Goal: Information Seeking & Learning: Learn about a topic

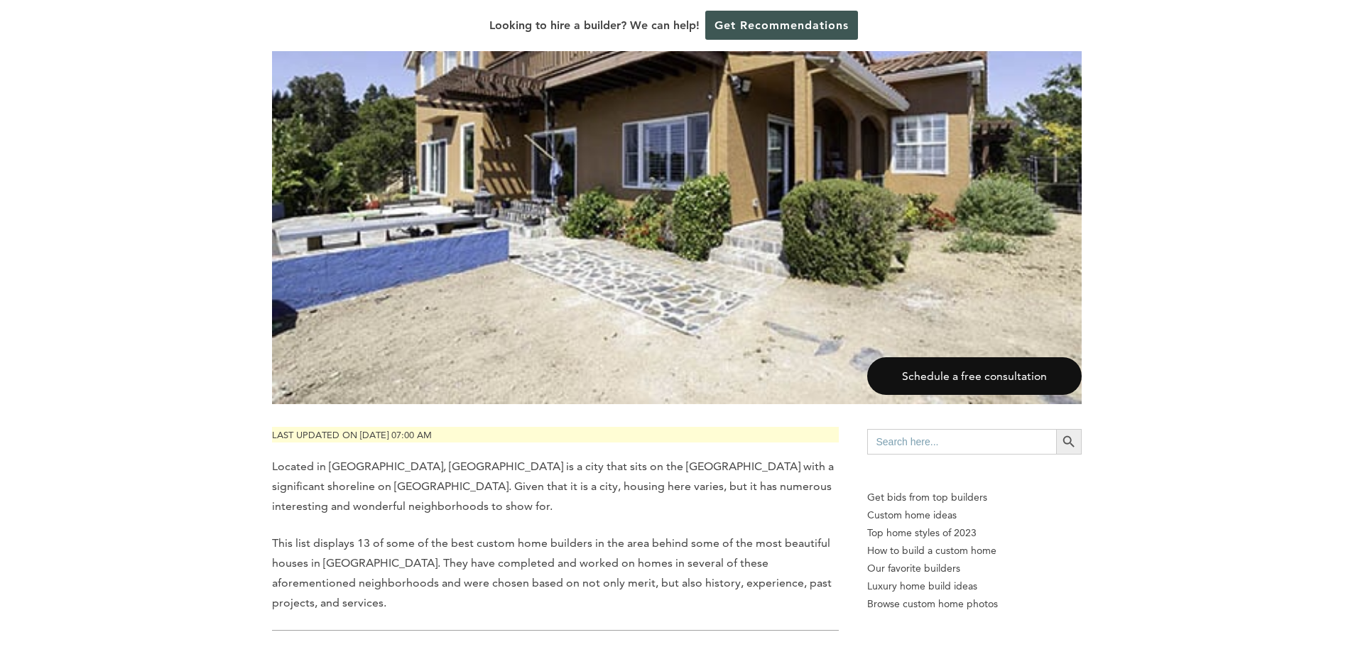
scroll to position [781, 0]
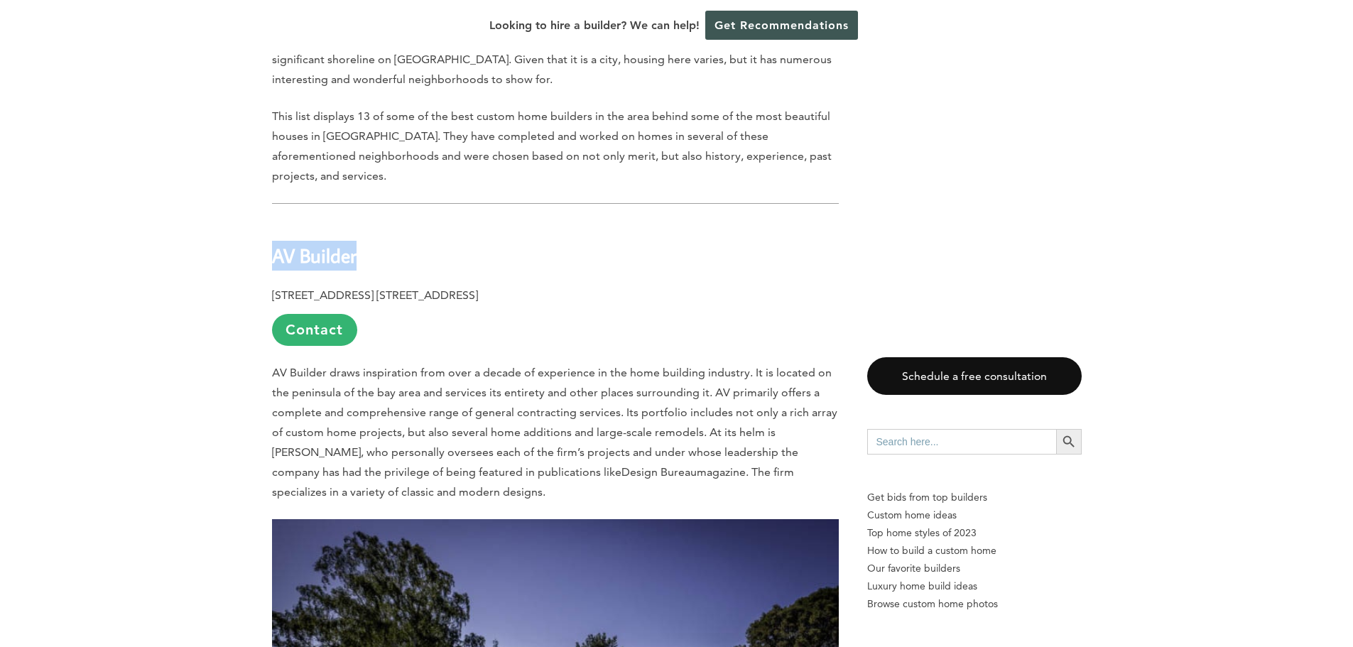
drag, startPoint x: 276, startPoint y: 223, endPoint x: 379, endPoint y: 219, distance: 103.1
click at [379, 221] on h2 "AV Builder" at bounding box center [555, 245] width 567 height 49
copy b "AV Builder"
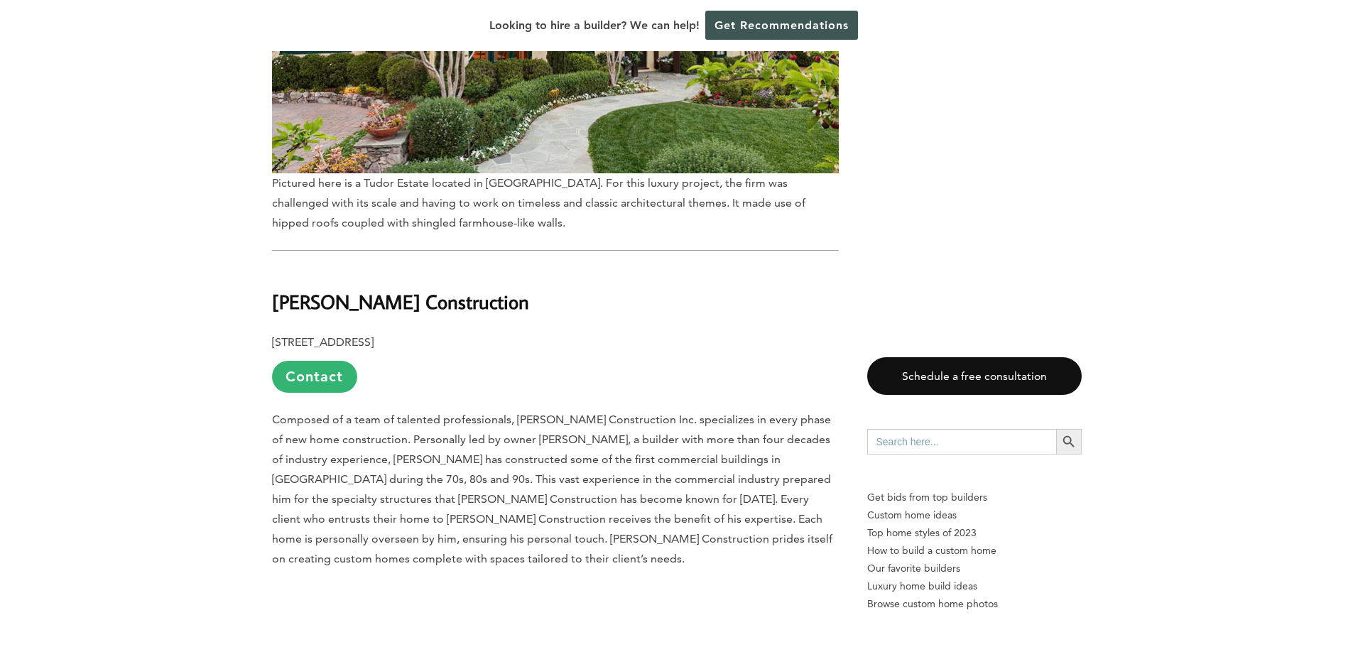
scroll to position [2202, 0]
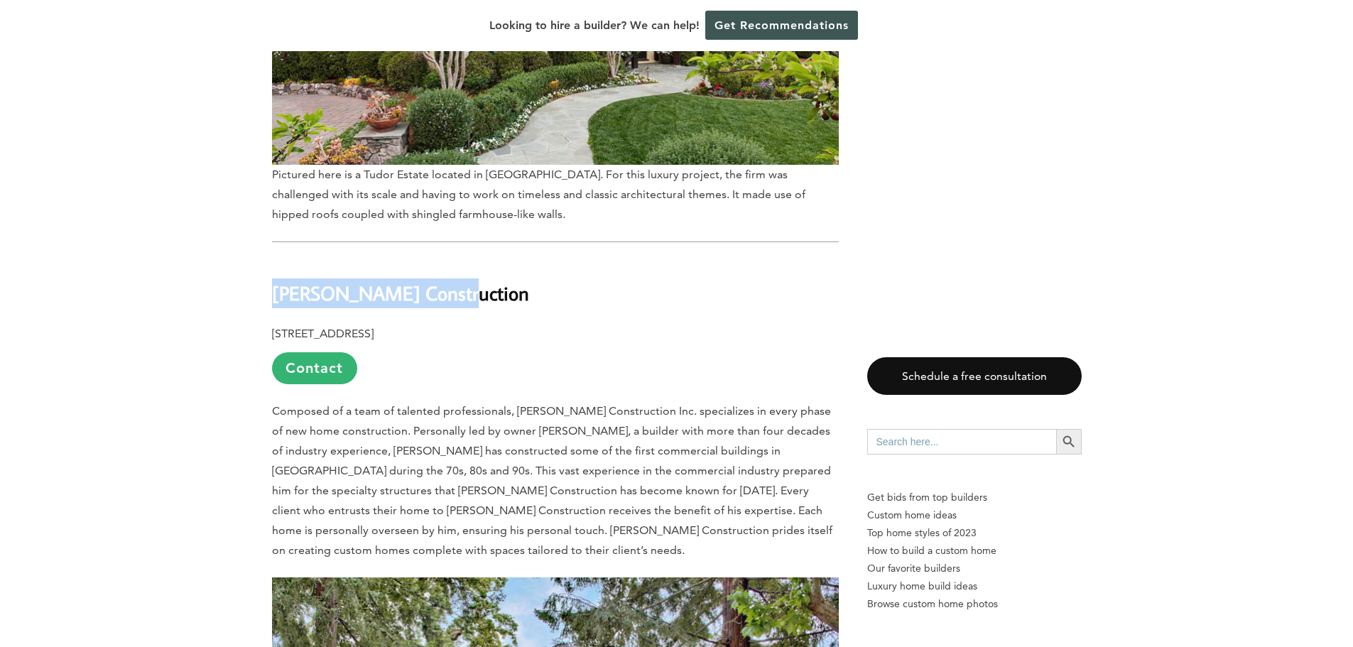
drag, startPoint x: 272, startPoint y: 256, endPoint x: 452, endPoint y: 255, distance: 179.7
click at [452, 259] on h2 "[PERSON_NAME] Construction" at bounding box center [555, 283] width 567 height 49
copy b "[PERSON_NAME] Construction"
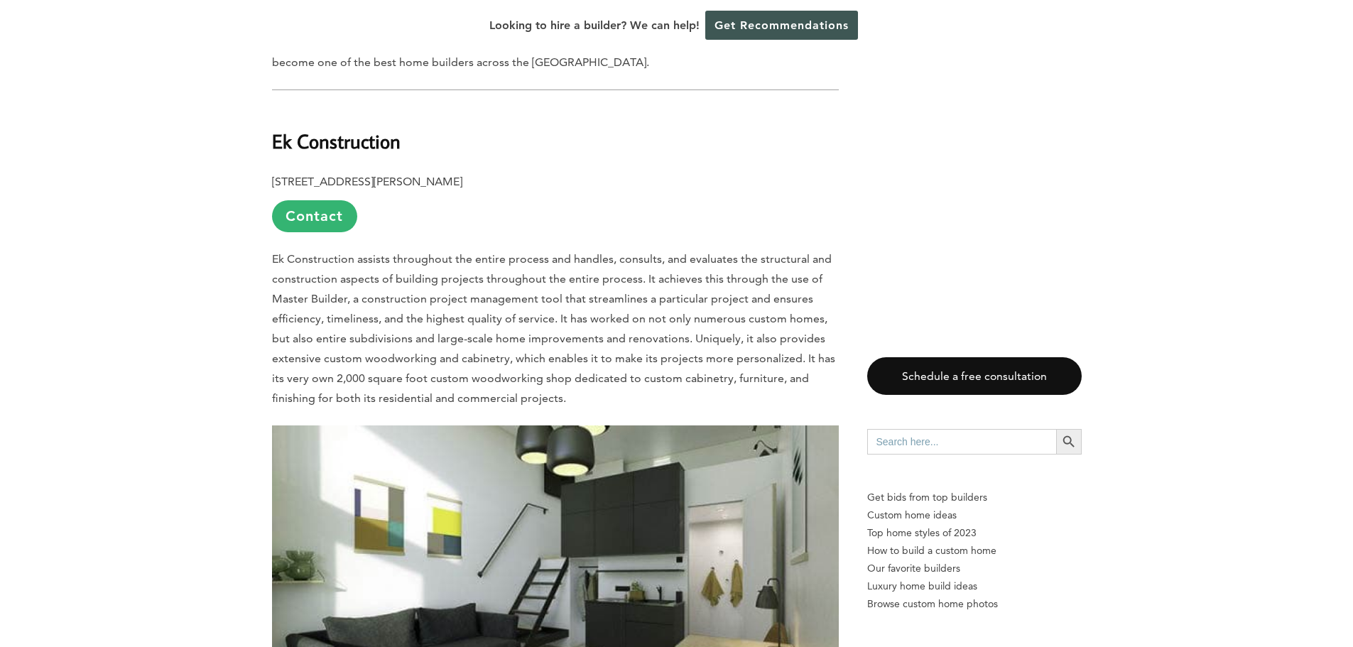
scroll to position [3197, 0]
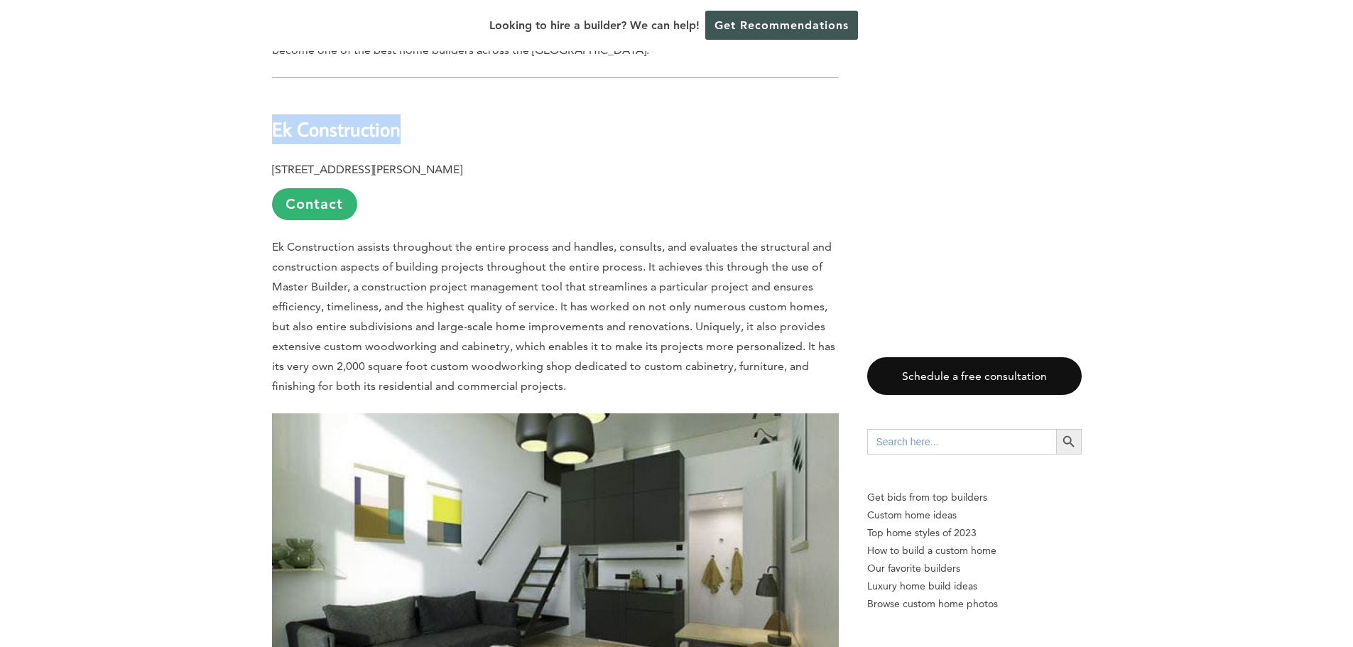
drag, startPoint x: 272, startPoint y: 94, endPoint x: 384, endPoint y: 93, distance: 112.2
click at [418, 98] on h2 "Ek Construction" at bounding box center [555, 119] width 567 height 49
copy b "Ek Construction"
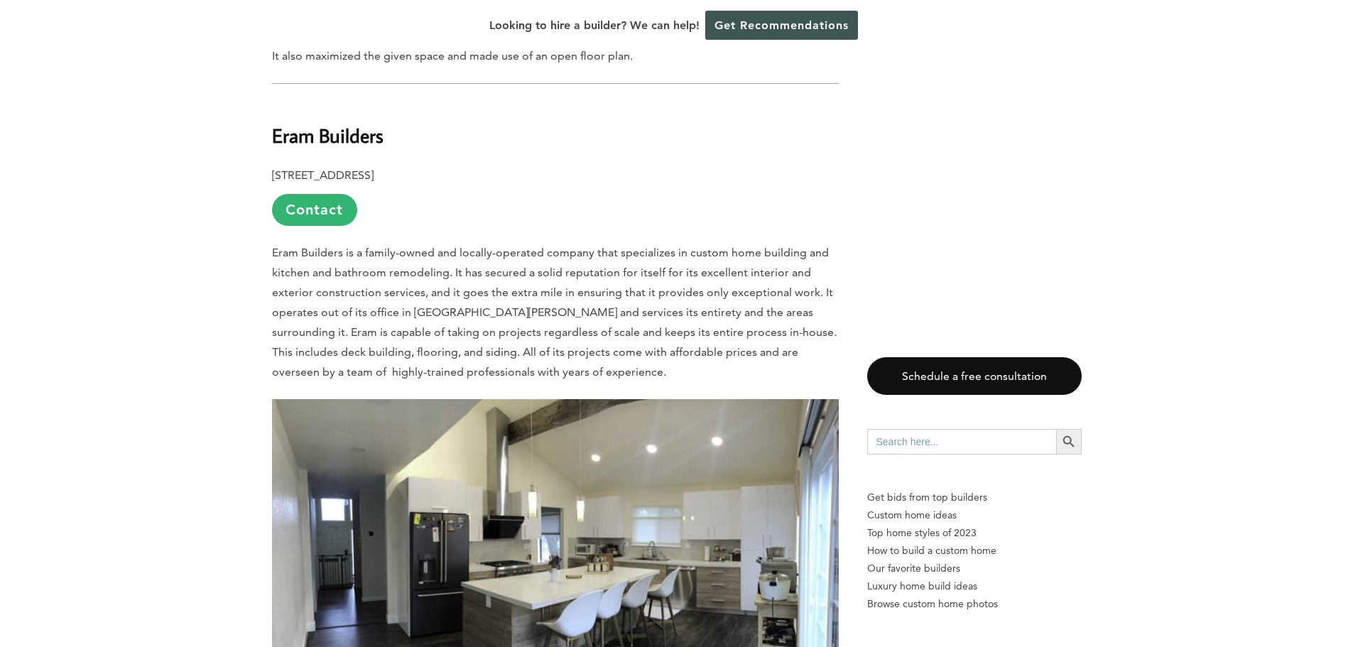
scroll to position [3836, 0]
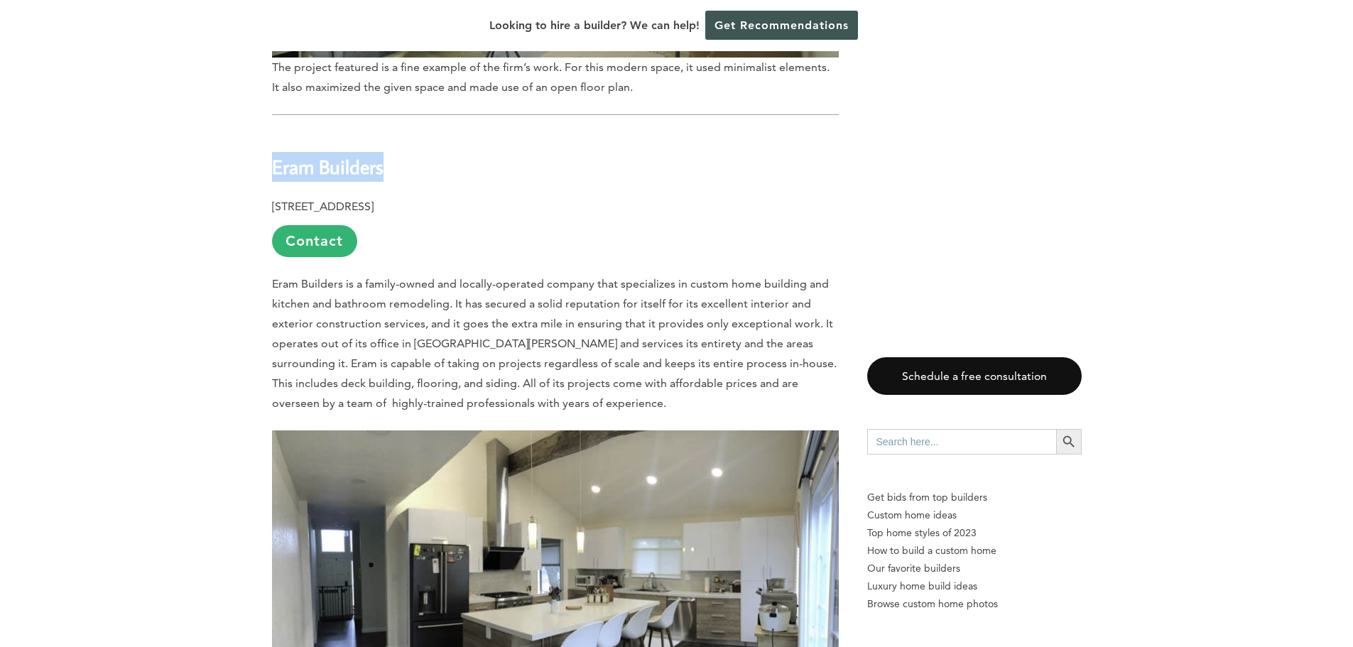
drag, startPoint x: 268, startPoint y: 130, endPoint x: 394, endPoint y: 131, distance: 126.4
copy b "Eram Builders"
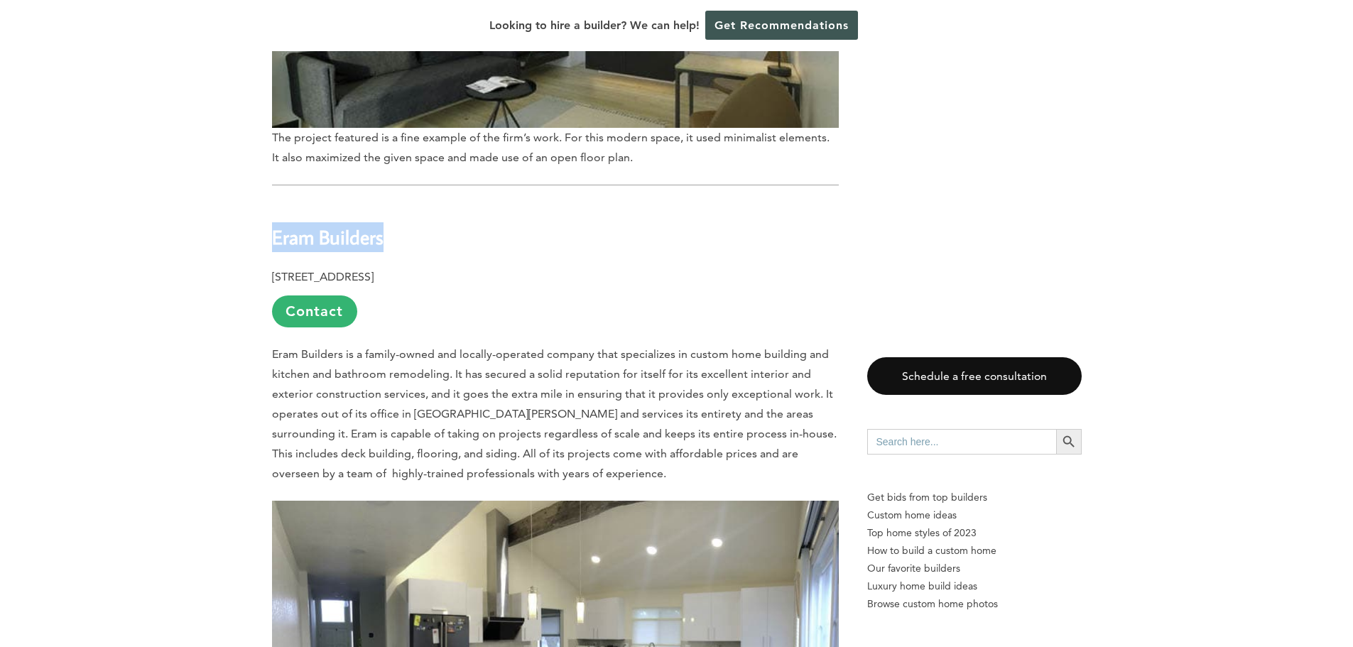
scroll to position [3765, 0]
copy b "Eram Builders"
click at [308, 225] on b "Eram Builders" at bounding box center [328, 237] width 112 height 25
drag, startPoint x: 264, startPoint y: 200, endPoint x: 533, endPoint y: 237, distance: 271.1
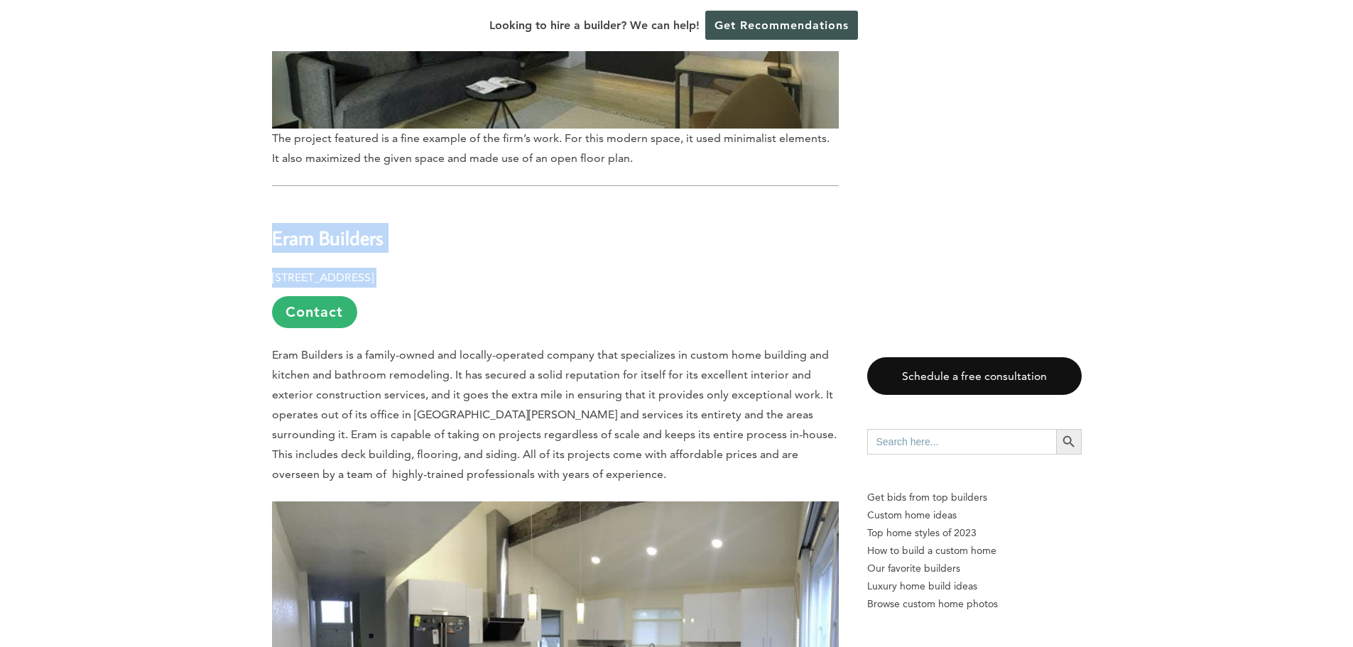
copy div "Eram Builders [STREET_ADDRESS]"
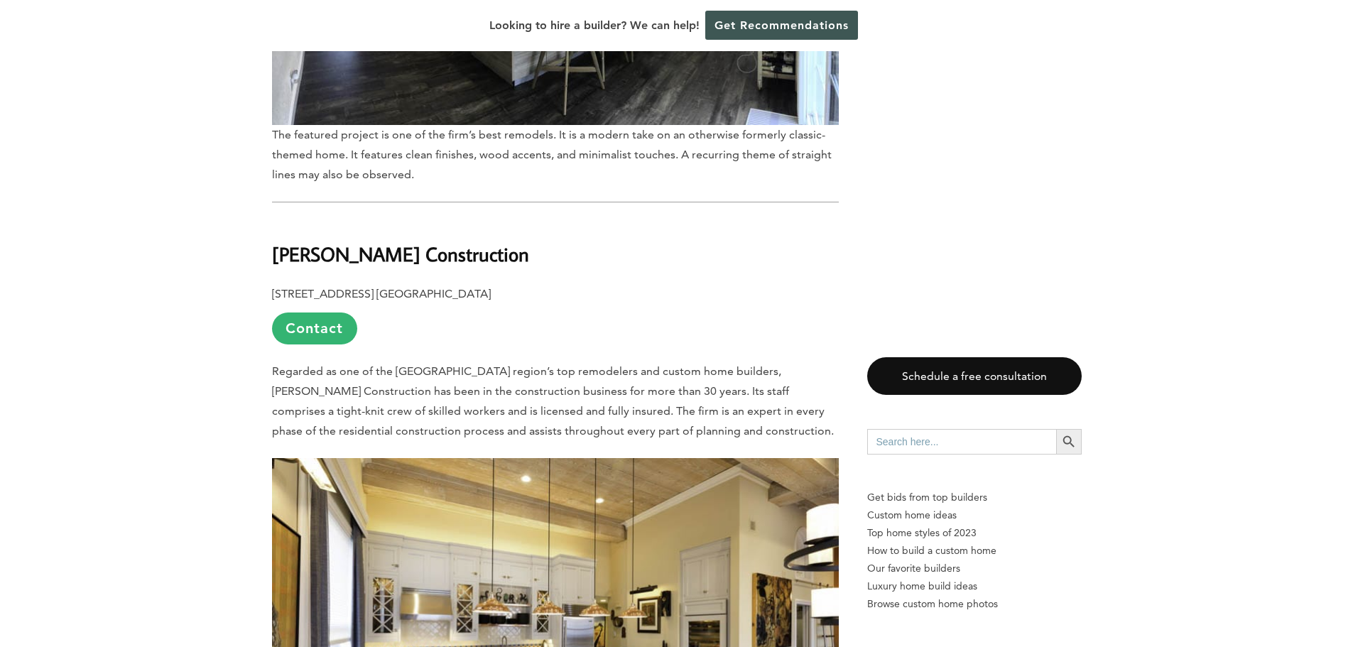
scroll to position [4475, 0]
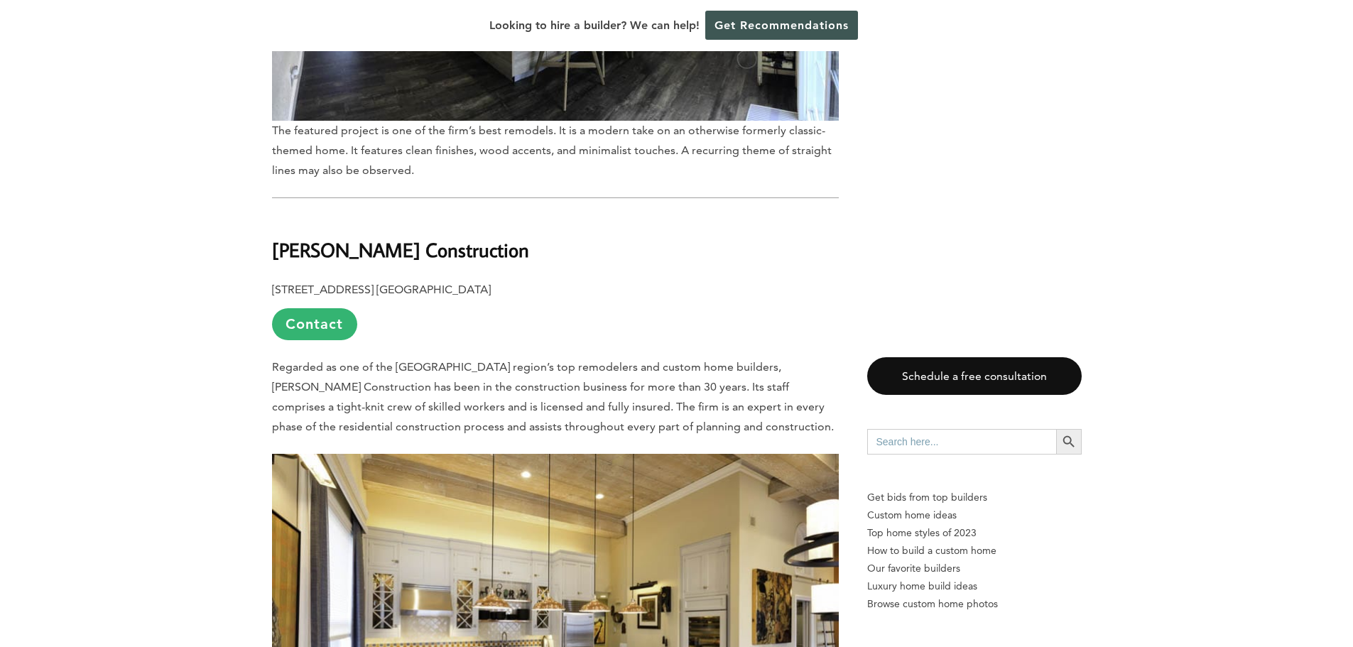
drag, startPoint x: 271, startPoint y: 215, endPoint x: 514, endPoint y: 215, distance: 243.6
copy b "[PERSON_NAME] Construction"
click at [601, 280] on p "[STREET_ADDRESS] [GEOGRAPHIC_DATA] Contact" at bounding box center [555, 310] width 567 height 60
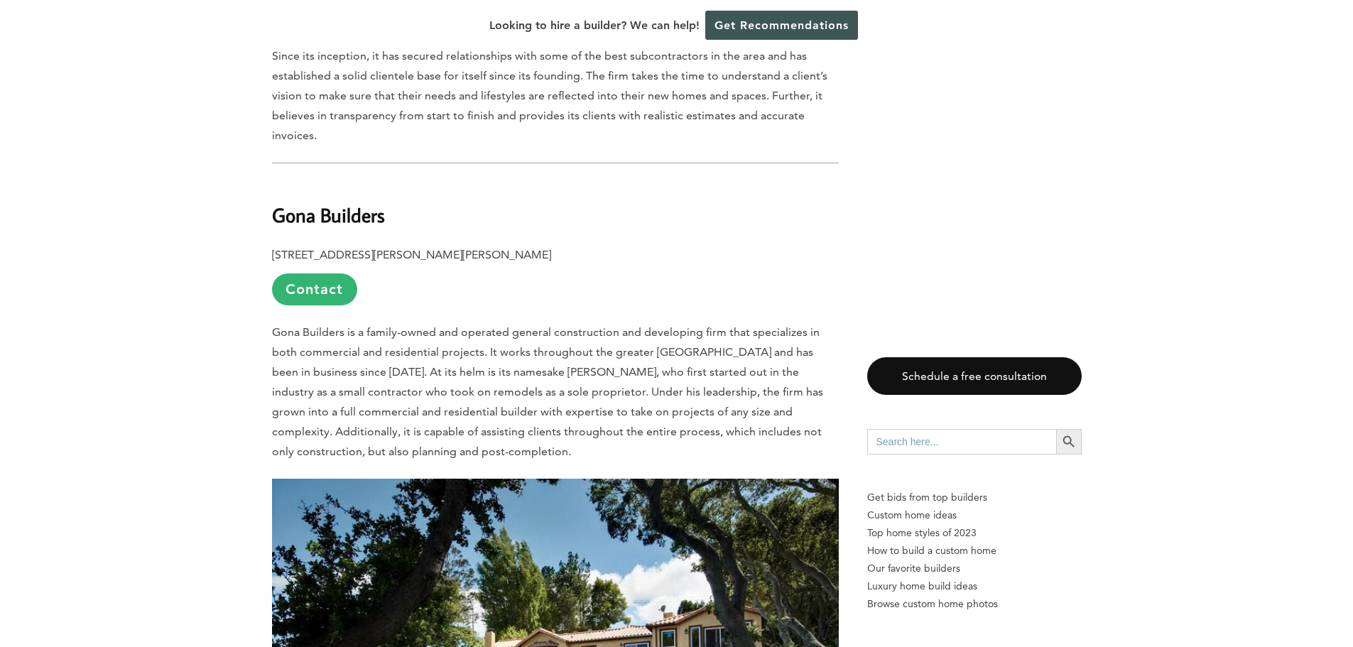
scroll to position [5256, 0]
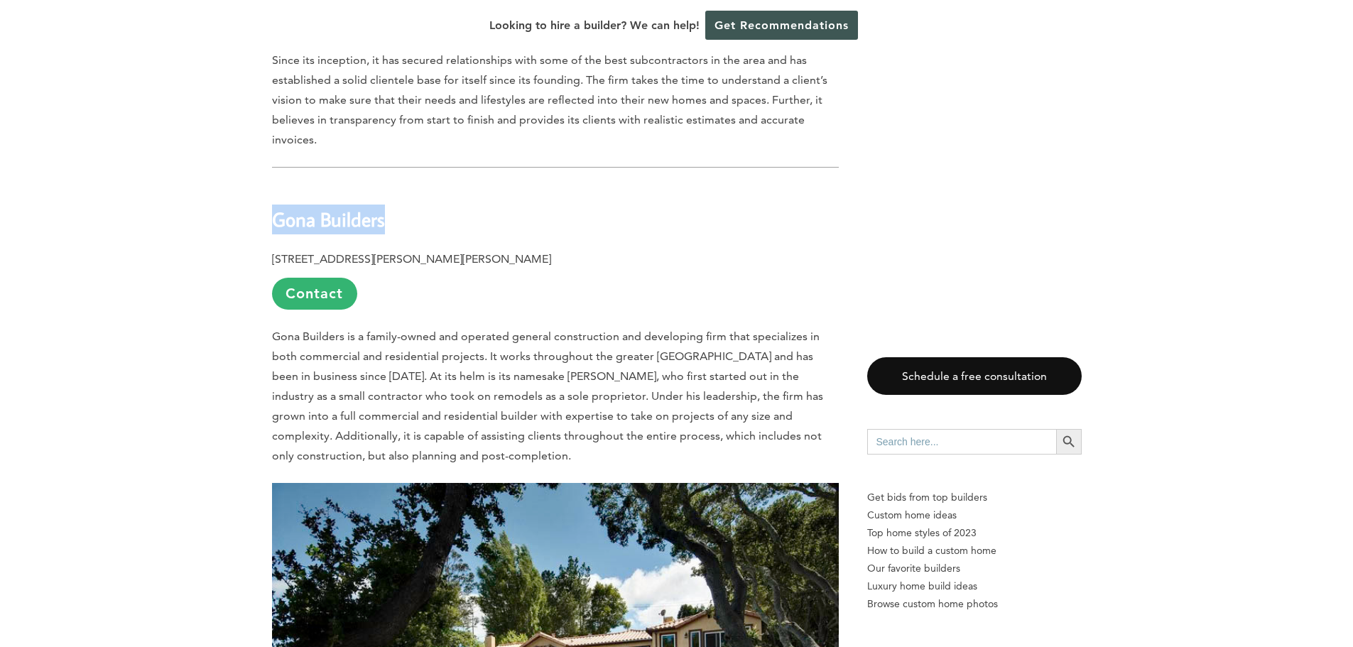
drag, startPoint x: 269, startPoint y: 181, endPoint x: 397, endPoint y: 182, distance: 127.9
click at [397, 182] on div "Last updated on [DATE] 07:00 am Located in [GEOGRAPHIC_DATA], [GEOGRAPHIC_DATA]…" at bounding box center [676, 625] width 855 height 10246
copy b "Gona Builders"
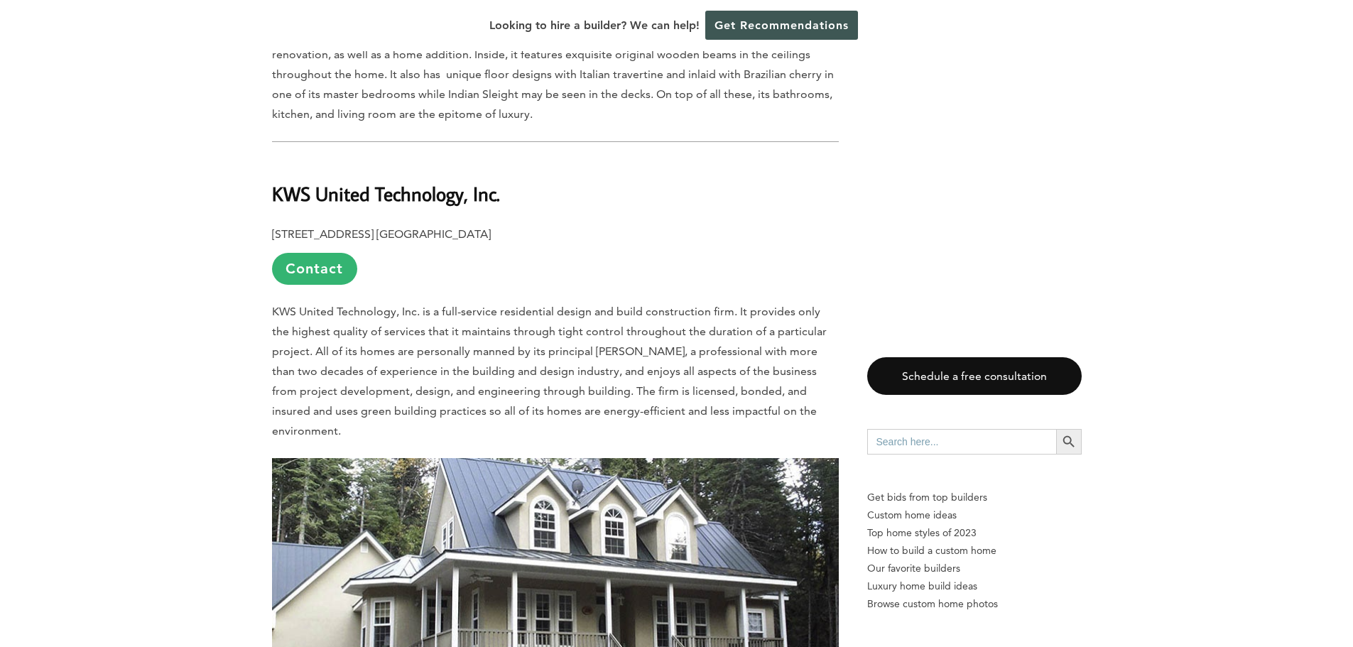
scroll to position [6162, 0]
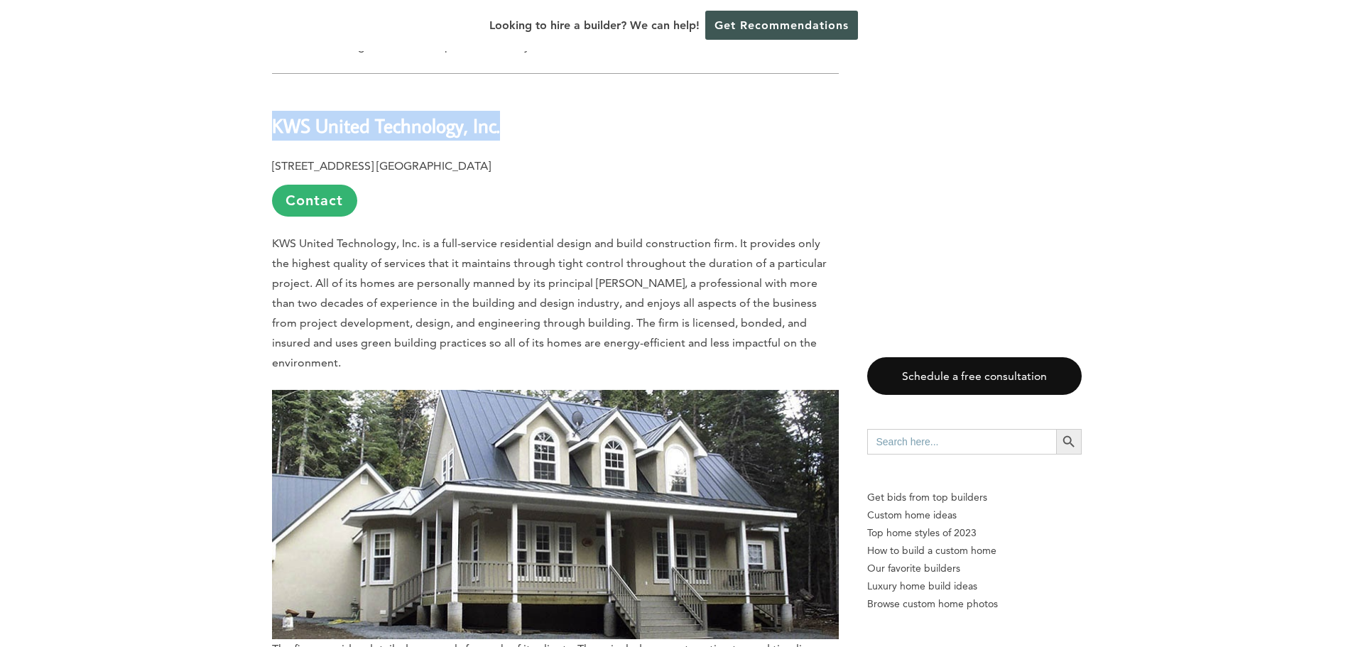
drag, startPoint x: 268, startPoint y: 92, endPoint x: 519, endPoint y: 92, distance: 250.7
copy b "KWS United Technology, Inc."
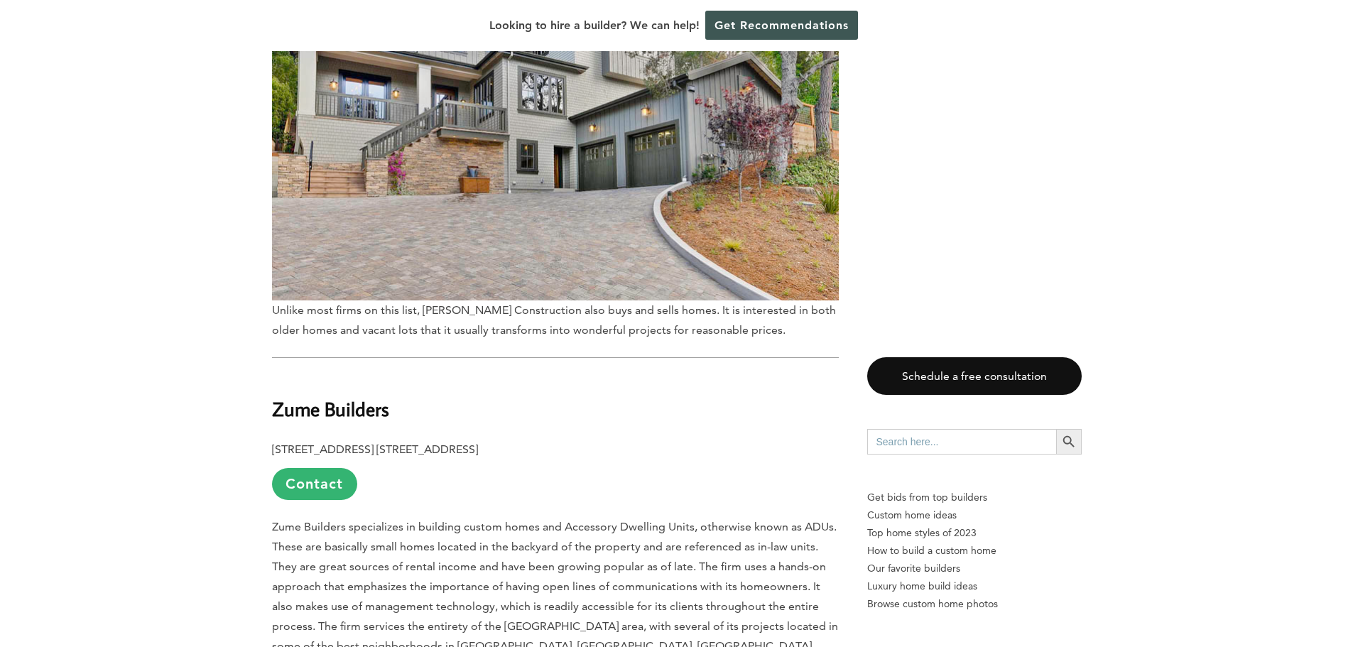
scroll to position [9785, 0]
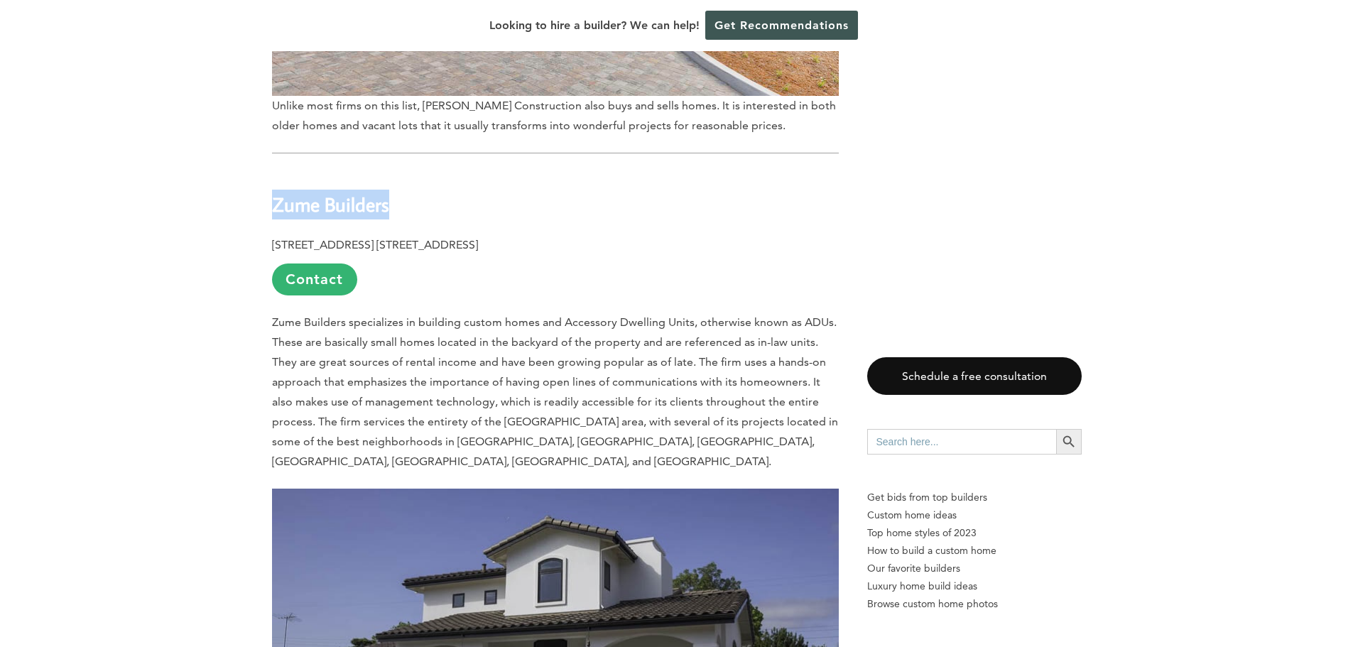
drag, startPoint x: 269, startPoint y: 132, endPoint x: 450, endPoint y: 141, distance: 182.1
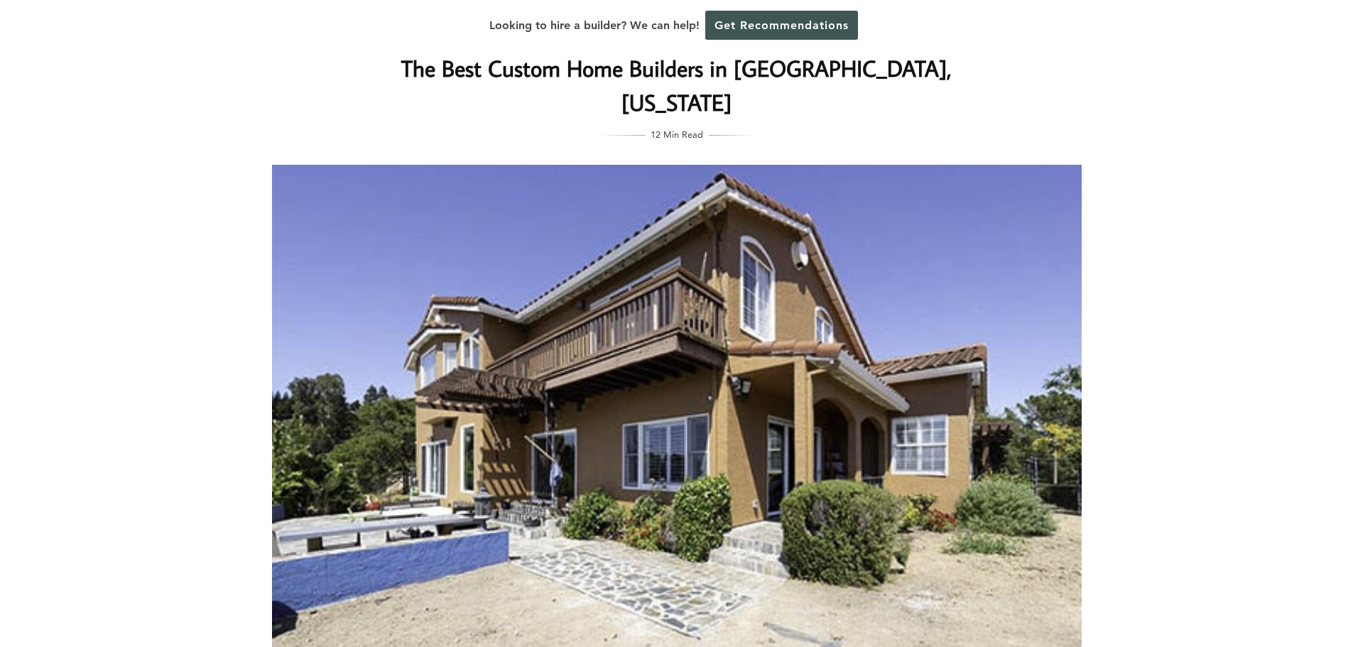
scroll to position [0, 0]
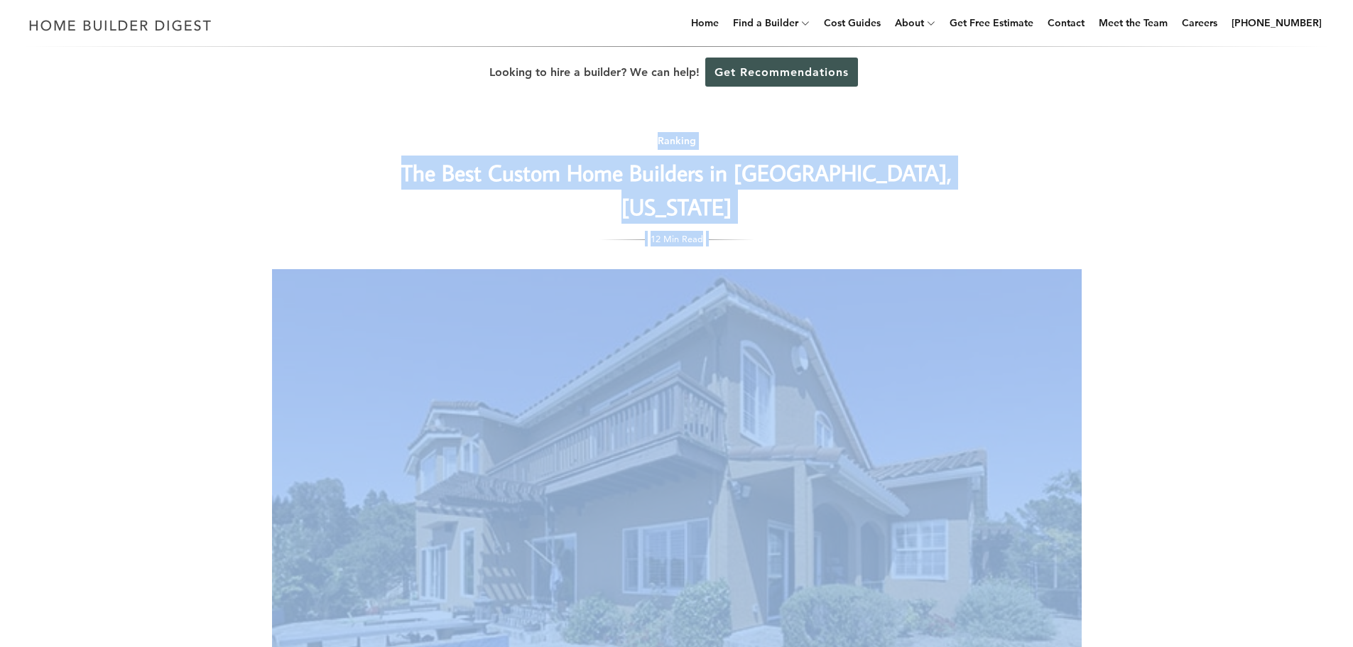
drag, startPoint x: 337, startPoint y: 115, endPoint x: 1147, endPoint y: 426, distance: 867.5
